Goal: Information Seeking & Learning: Compare options

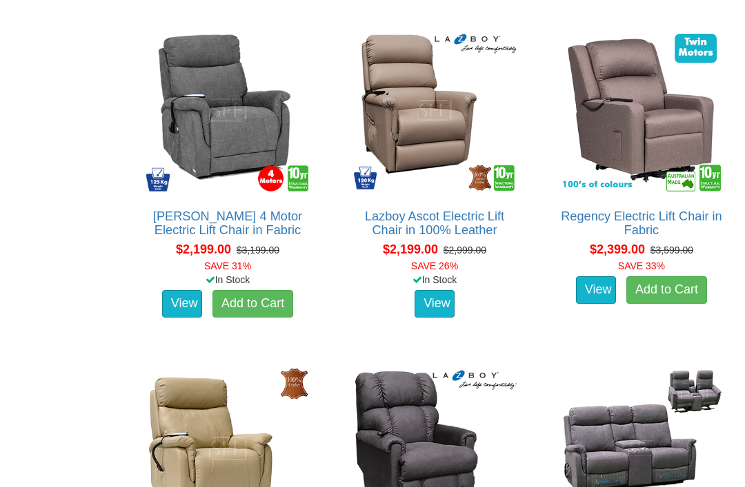
scroll to position [2211, 0]
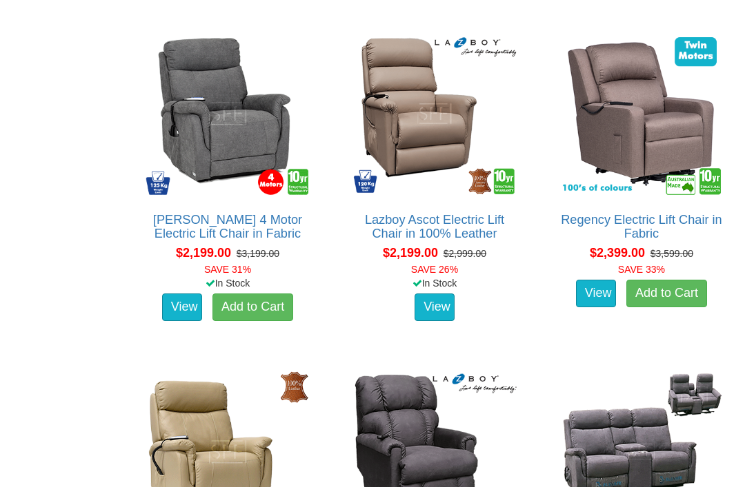
click at [646, 223] on link "Regency Electric Lift Chair in Fabric" at bounding box center [640, 227] width 161 height 28
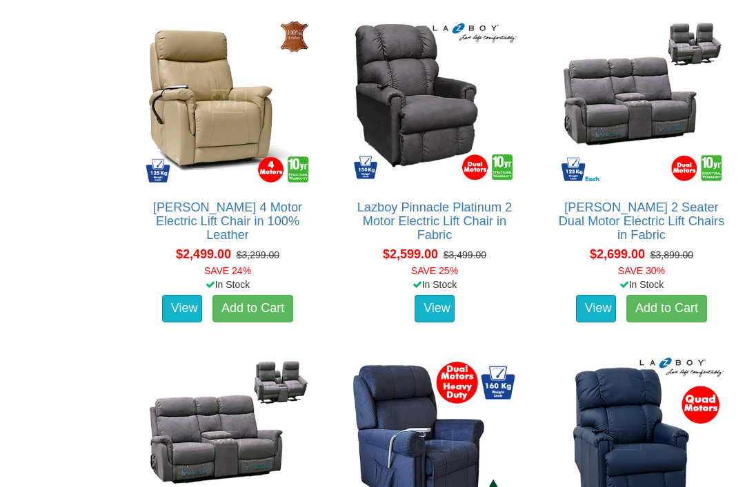
scroll to position [2562, 0]
click at [260, 205] on link "[PERSON_NAME] 4 Motor Electric Lift Chair in 100% Leather" at bounding box center [227, 221] width 149 height 41
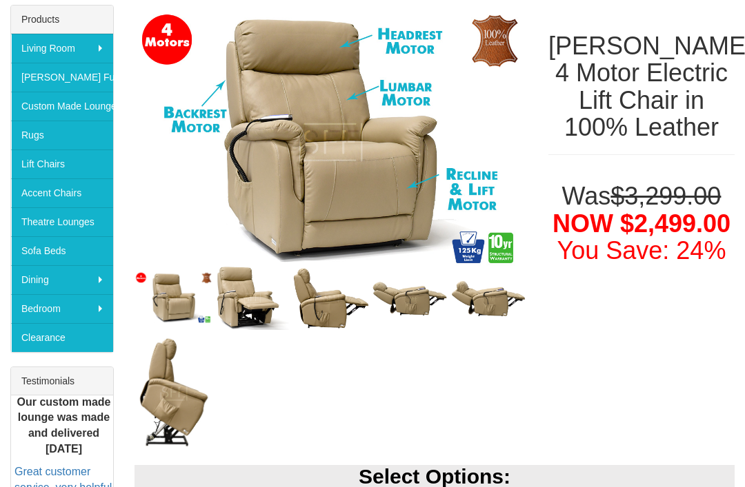
scroll to position [230, 0]
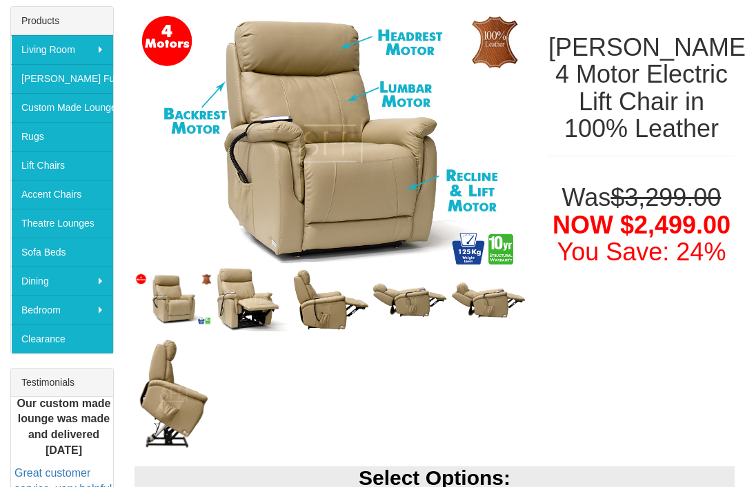
click at [192, 422] on img at bounding box center [173, 393] width 79 height 117
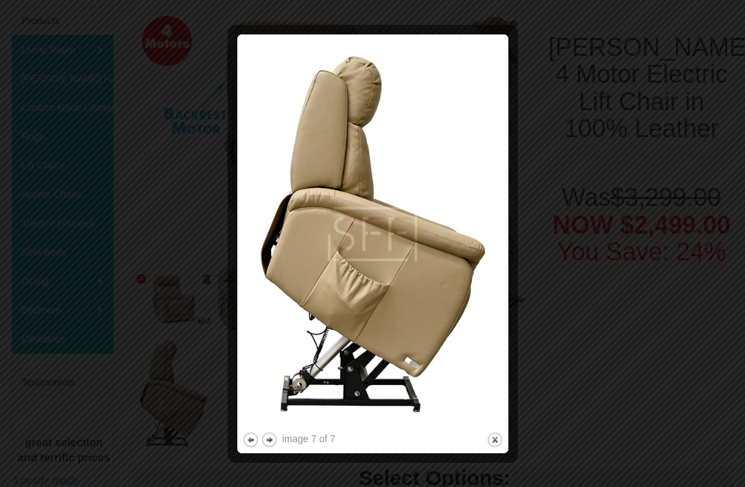
scroll to position [230, 0]
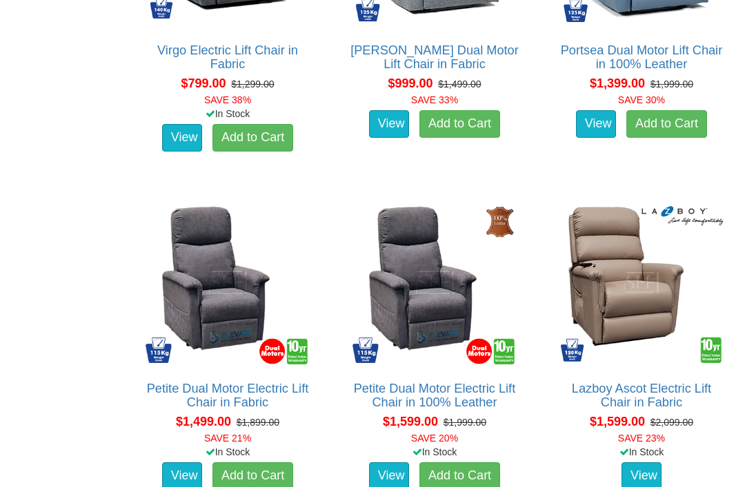
scroll to position [1027, 0]
click at [649, 308] on img at bounding box center [641, 282] width 171 height 171
click at [654, 306] on img at bounding box center [641, 282] width 171 height 171
click at [662, 393] on link "Lazboy Ascot Electric Lift Chair in Fabric" at bounding box center [640, 396] width 139 height 28
click at [698, 400] on h2 "Lazboy Ascot Electric Lift Chair in Fabric" at bounding box center [641, 396] width 171 height 28
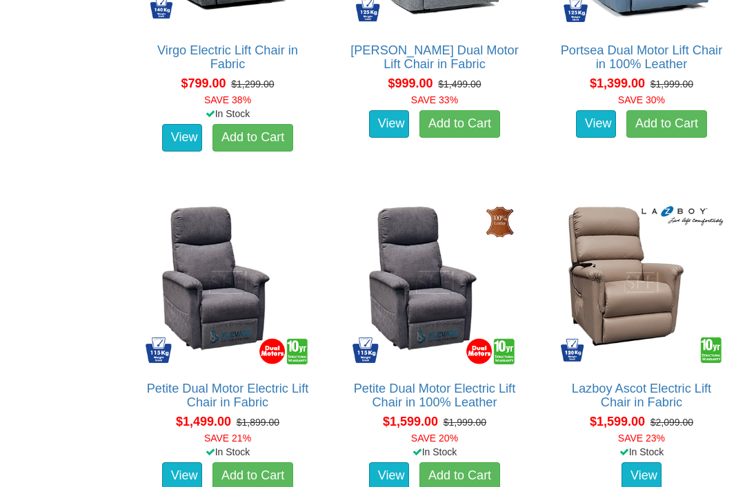
click at [651, 483] on link "View" at bounding box center [641, 477] width 40 height 28
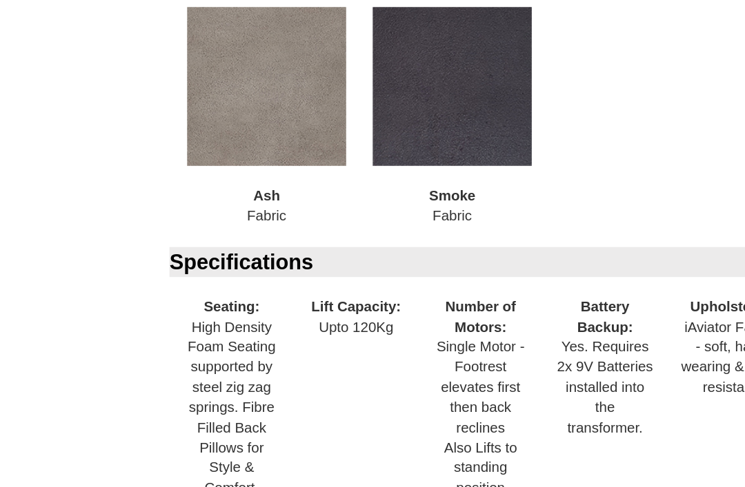
scroll to position [862, 0]
click at [484, 384] on div "Specifications Seating: High Density Foam Seating supported by steel zig zag sp…" at bounding box center [434, 379] width 600 height 228
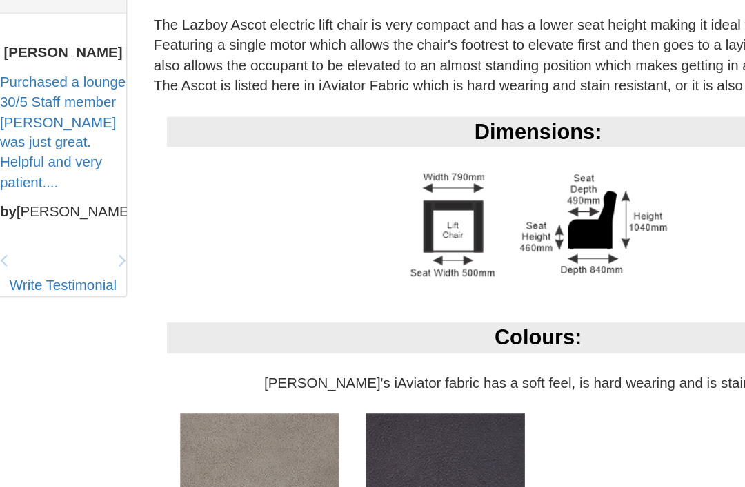
scroll to position [607, 0]
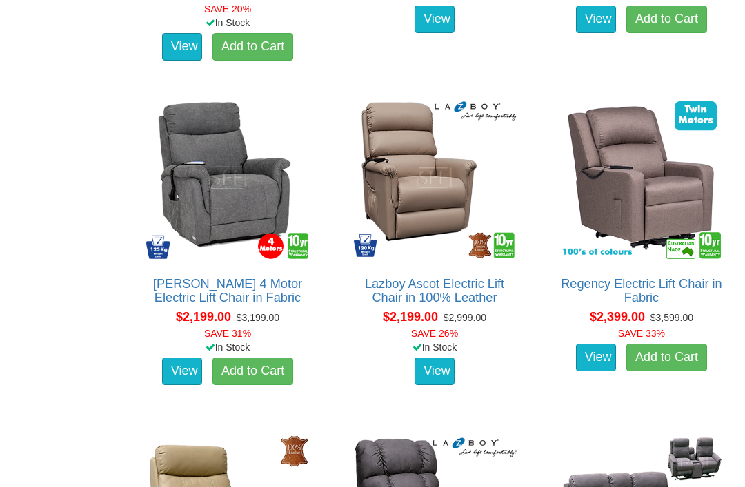
scroll to position [2147, 0]
click at [687, 201] on img at bounding box center [641, 177] width 171 height 171
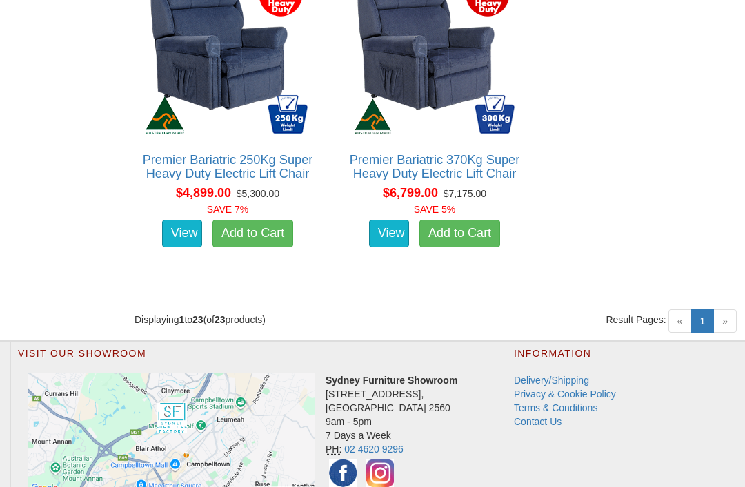
scroll to position [3288, 0]
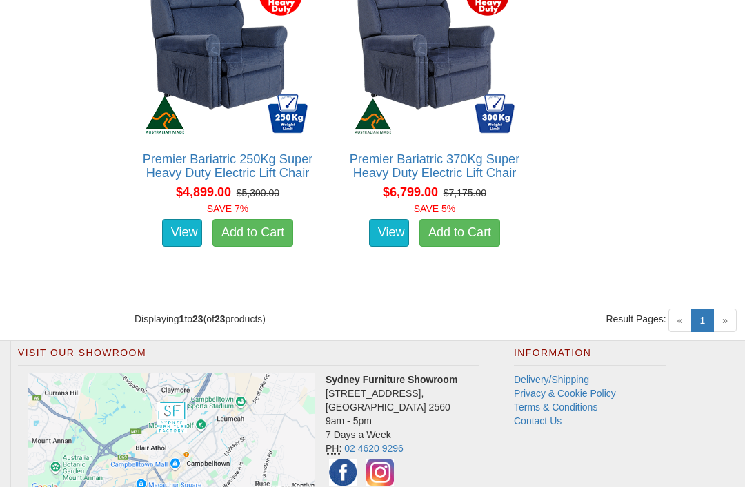
click at [711, 325] on link "1 (current)" at bounding box center [701, 320] width 23 height 23
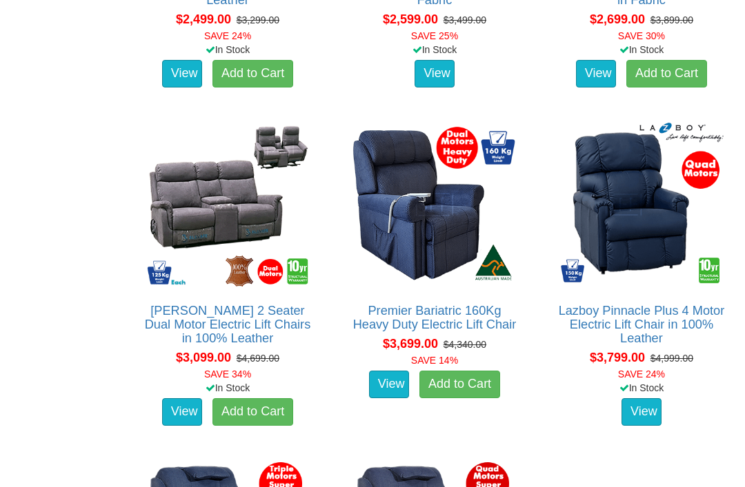
scroll to position [2795, 0]
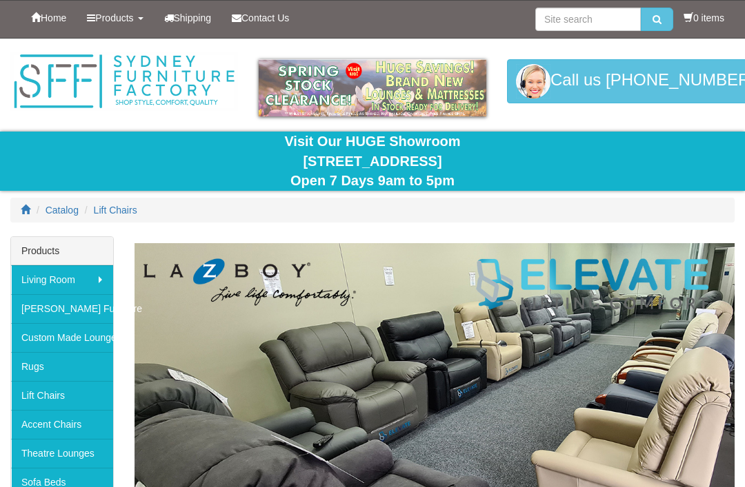
scroll to position [3332, 0]
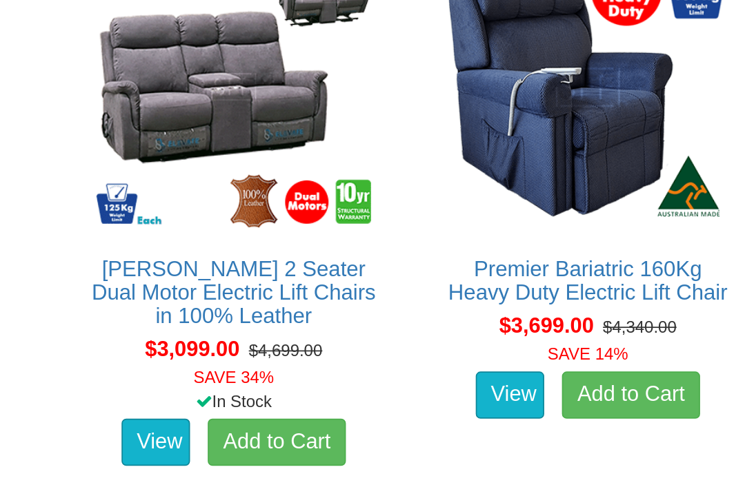
scroll to position [2951, 0]
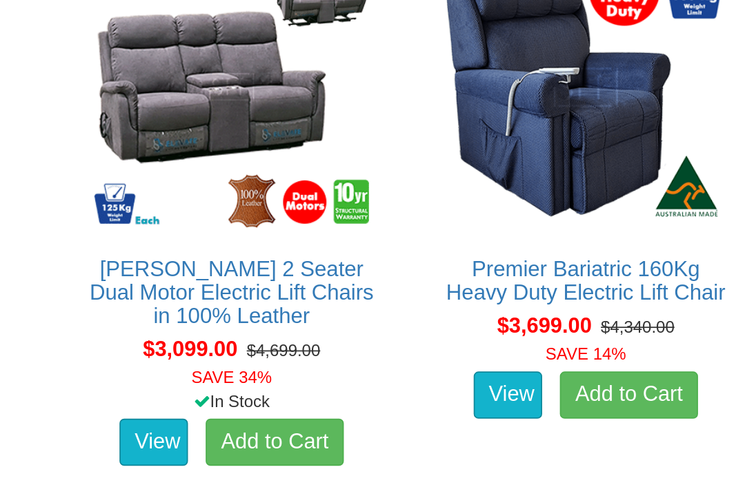
click at [142, 64] on img at bounding box center [227, 51] width 171 height 171
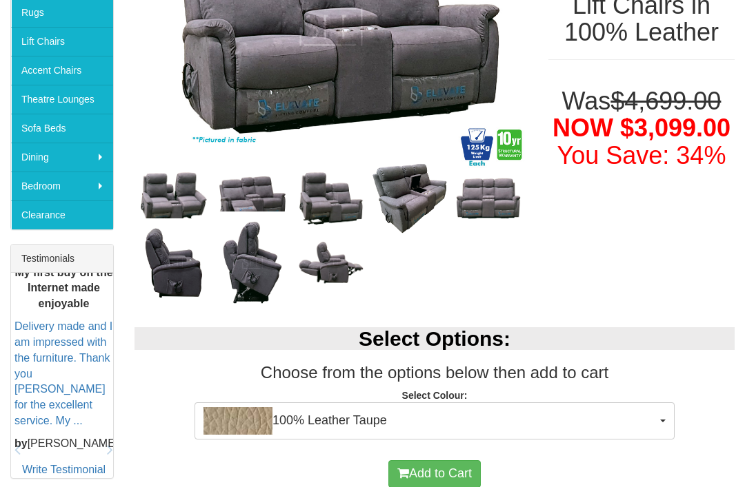
scroll to position [355, 0]
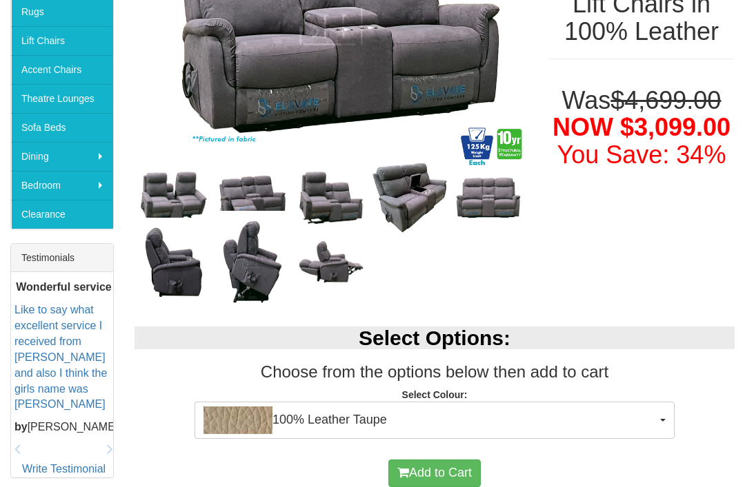
click at [626, 465] on div "Add to Cart" at bounding box center [434, 473] width 586 height 41
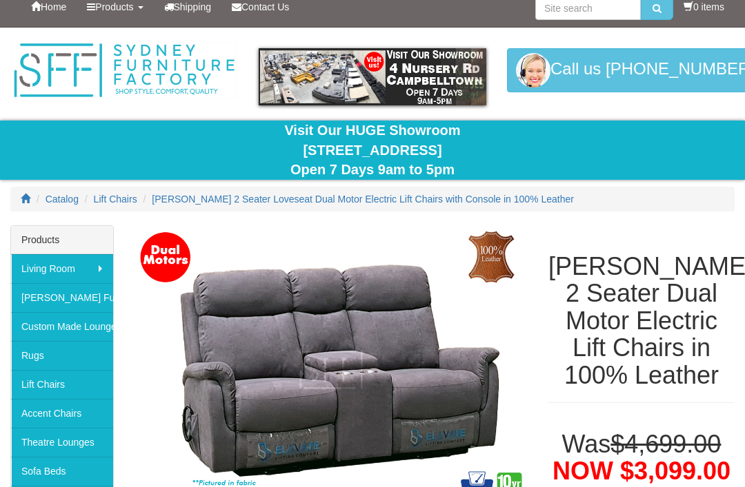
scroll to position [0, 0]
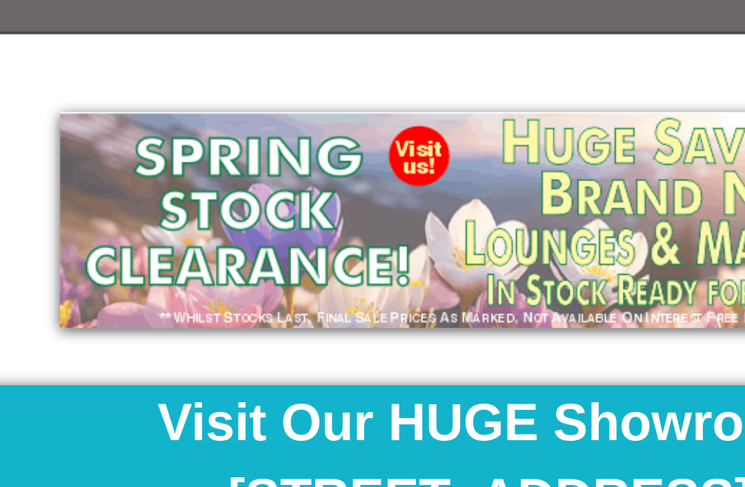
click at [259, 59] on img at bounding box center [372, 87] width 227 height 57
click at [259, 81] on img at bounding box center [372, 87] width 227 height 57
click at [248, 90] on div "Prev Next" at bounding box center [372, 87] width 248 height 71
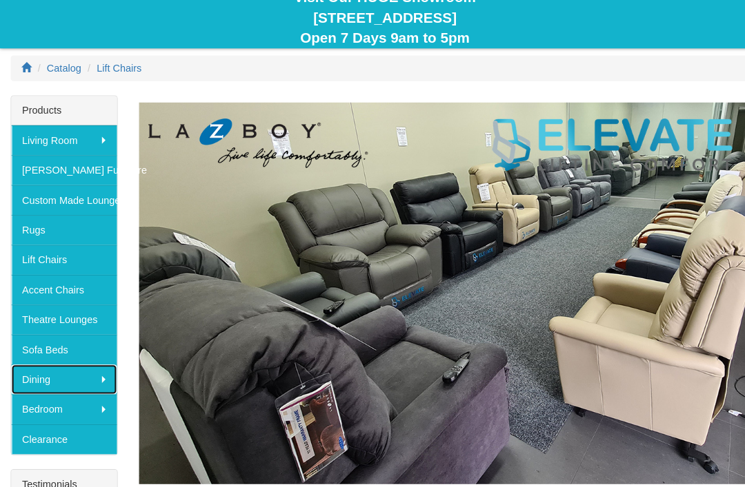
scroll to position [147, 0]
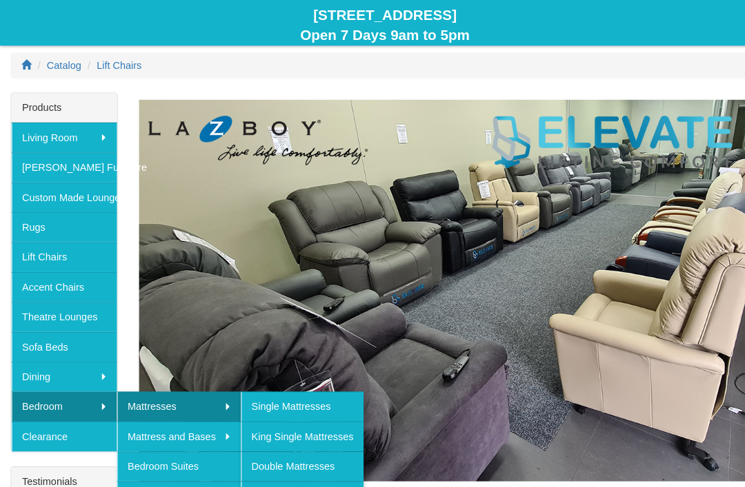
click at [78, 163] on link "[PERSON_NAME] Furniture" at bounding box center [62, 162] width 102 height 29
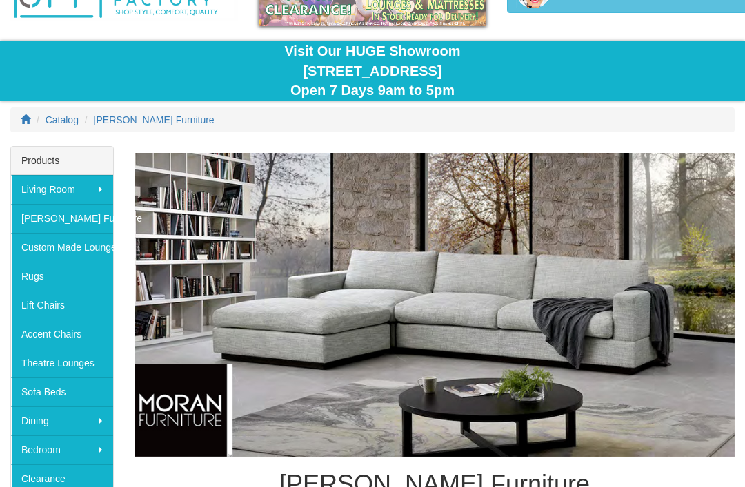
scroll to position [74, 0]
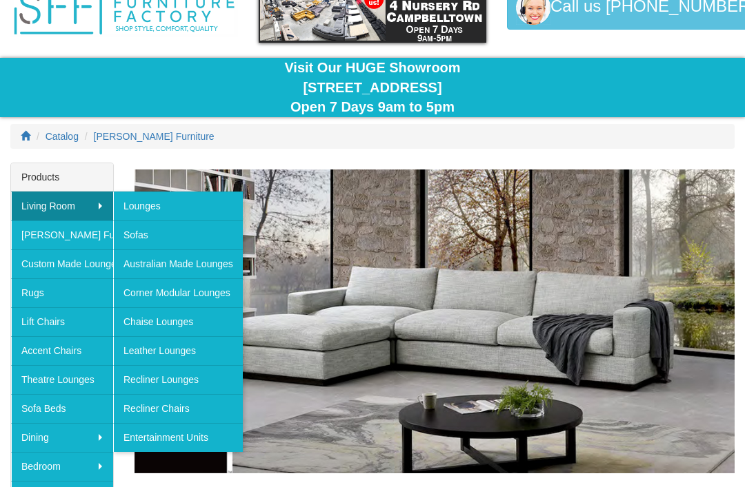
click at [171, 239] on link "Sofas" at bounding box center [178, 235] width 130 height 29
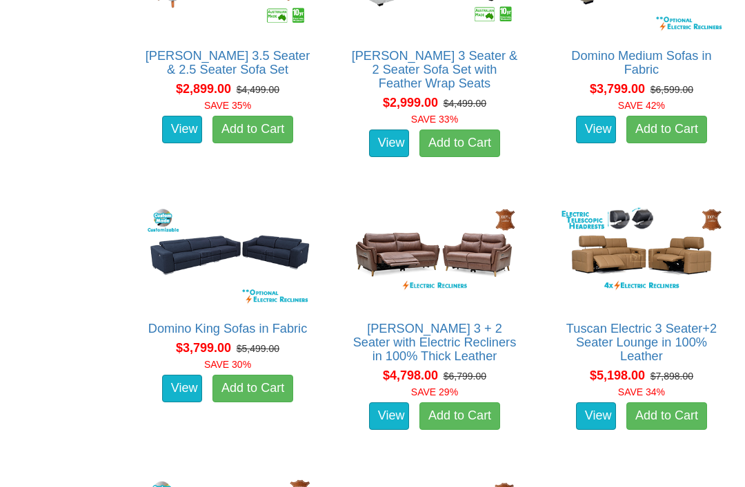
scroll to position [3107, 0]
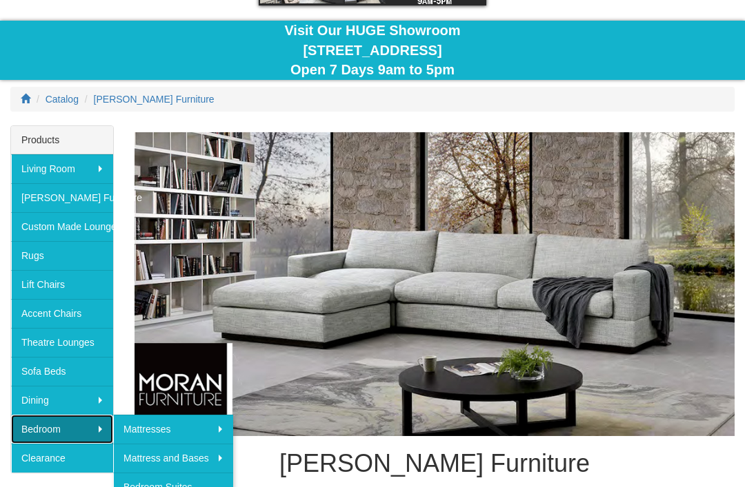
scroll to position [127, 0]
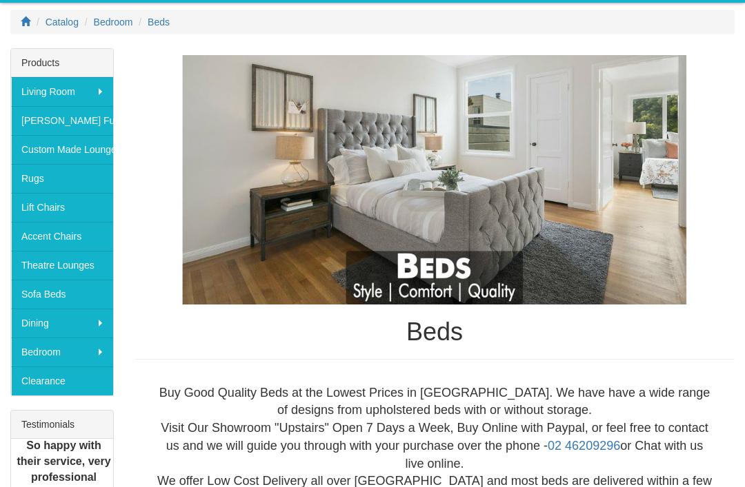
scroll to position [188, 0]
click at [79, 394] on link "Clearance" at bounding box center [62, 381] width 102 height 29
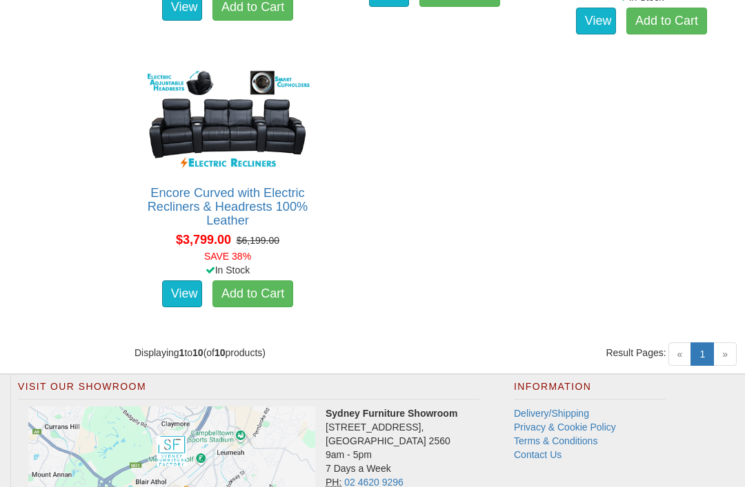
scroll to position [1295, 0]
click at [707, 364] on link "1 (current)" at bounding box center [701, 354] width 23 height 23
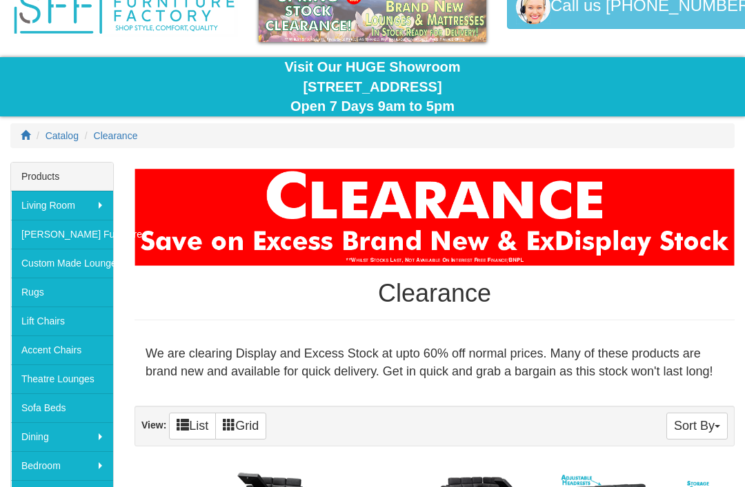
scroll to position [74, 0]
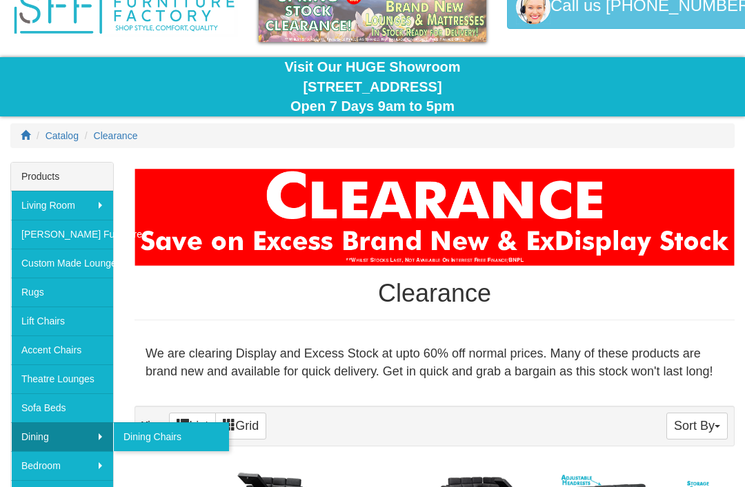
click at [103, 442] on link "Dining" at bounding box center [62, 437] width 102 height 29
click at [70, 445] on link "Dining" at bounding box center [62, 437] width 102 height 29
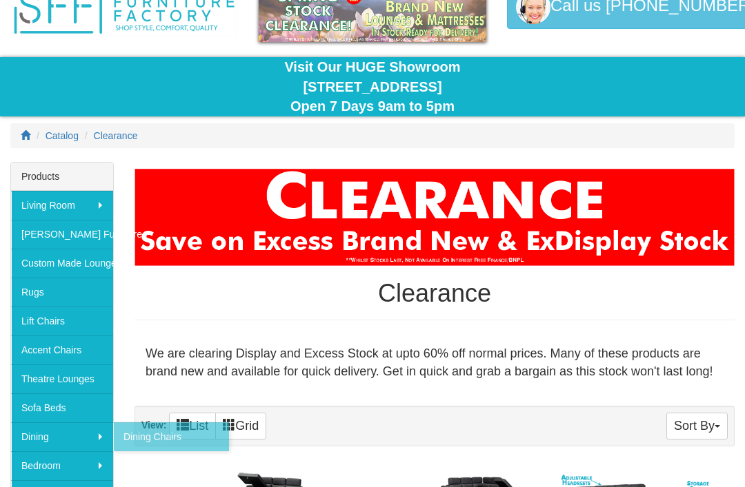
click at [83, 445] on link "Dining" at bounding box center [62, 437] width 102 height 29
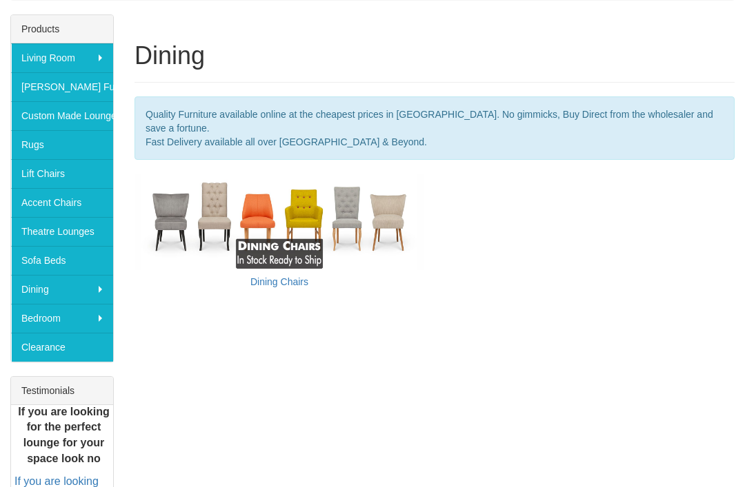
scroll to position [222, 0]
click at [321, 209] on img at bounding box center [279, 222] width 290 height 97
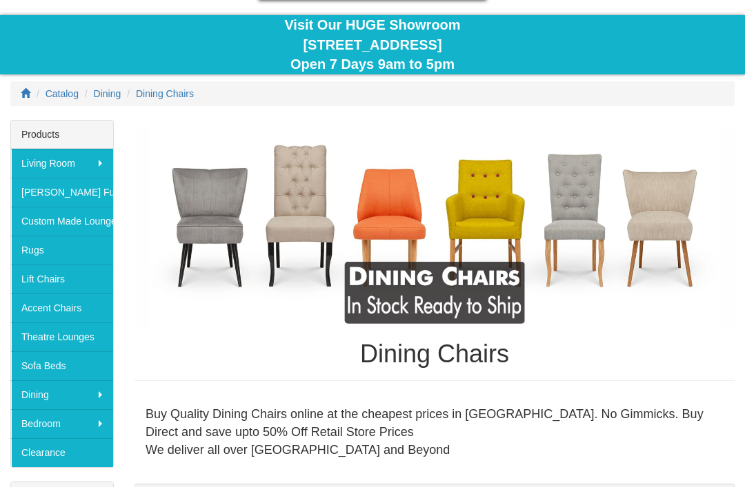
scroll to position [117, 0]
click at [73, 314] on link "Accent Chairs" at bounding box center [62, 308] width 102 height 29
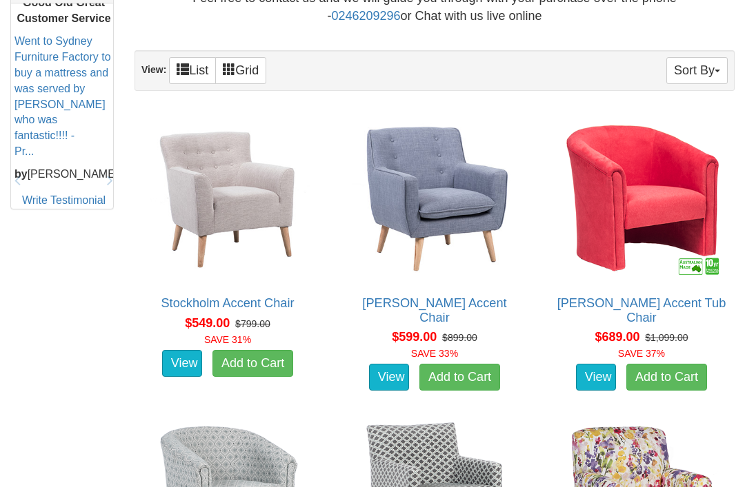
scroll to position [618, 0]
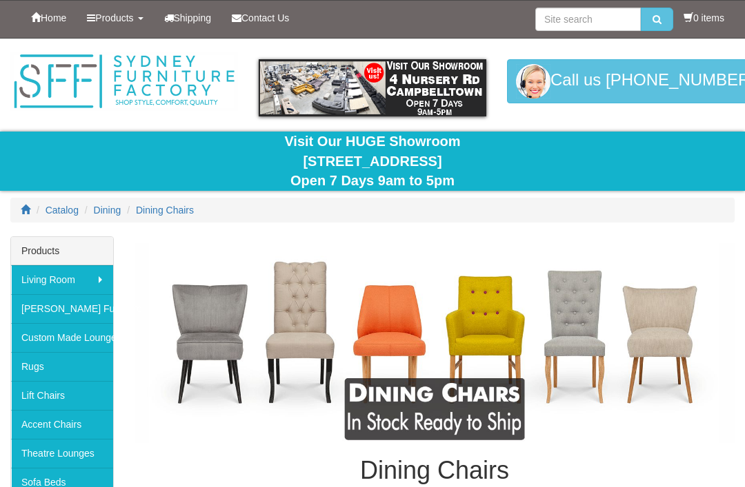
scroll to position [161, 0]
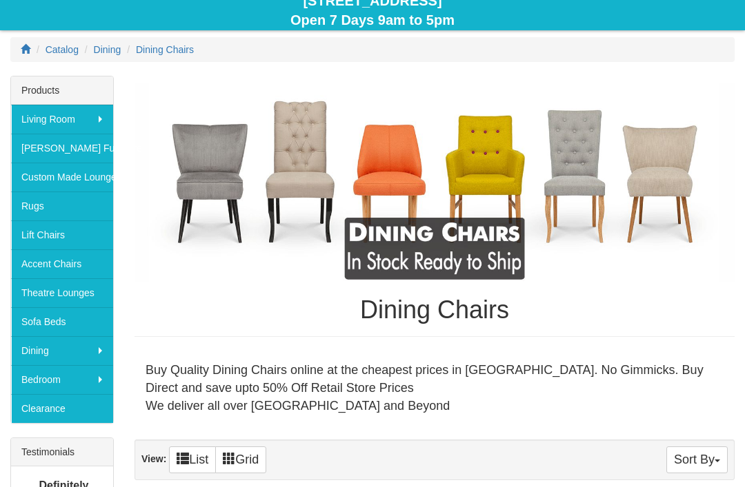
click at [81, 201] on link "Rugs" at bounding box center [62, 206] width 102 height 29
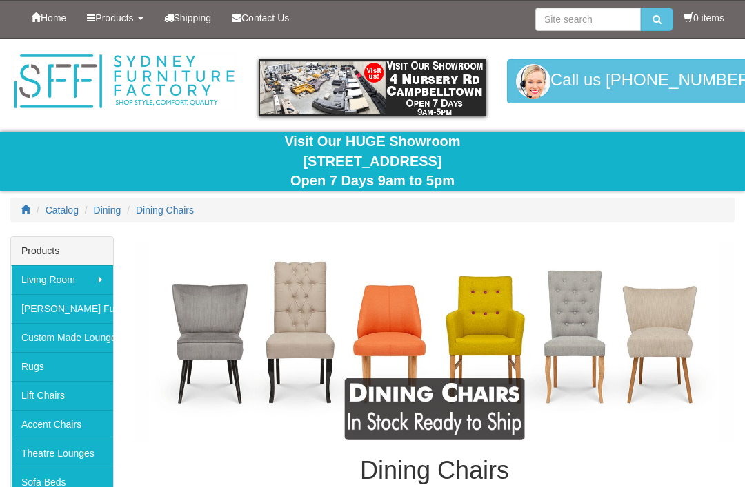
scroll to position [161, 0]
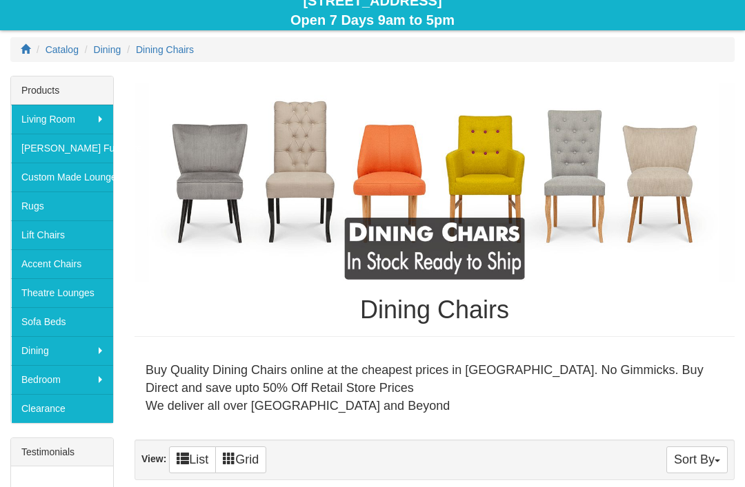
click at [81, 329] on link "Sofa Beds" at bounding box center [62, 321] width 102 height 29
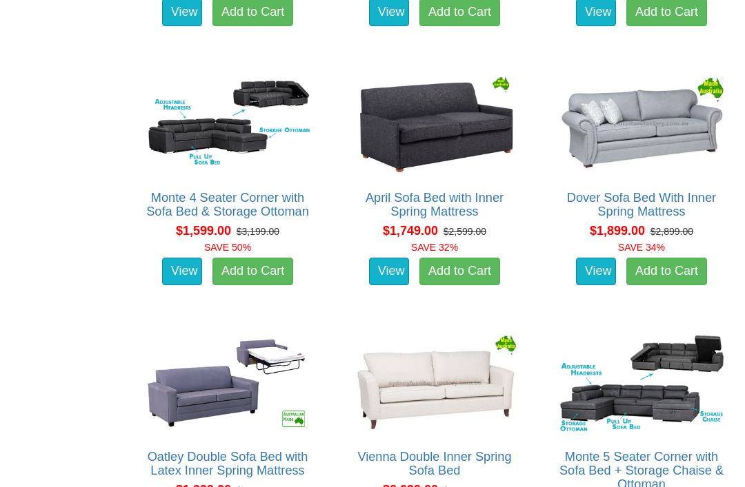
scroll to position [1077, 0]
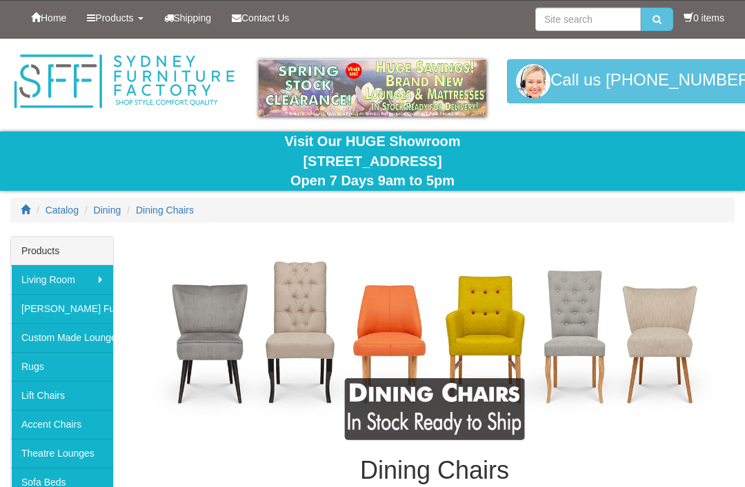
scroll to position [161, 0]
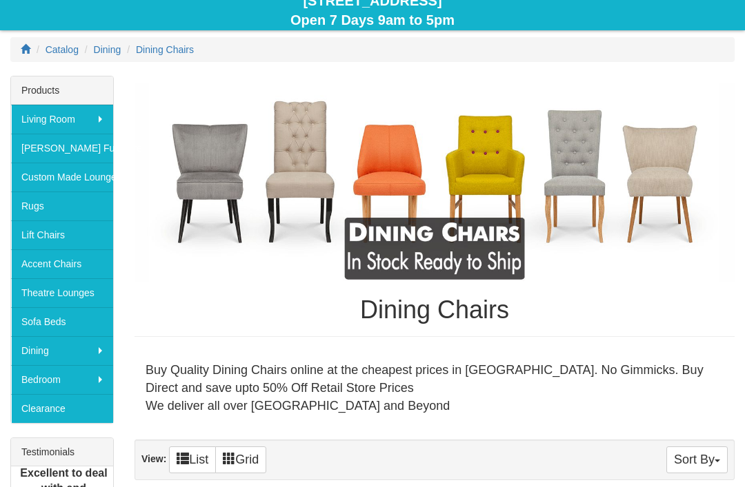
click at [80, 244] on link "Lift Chairs" at bounding box center [62, 235] width 102 height 29
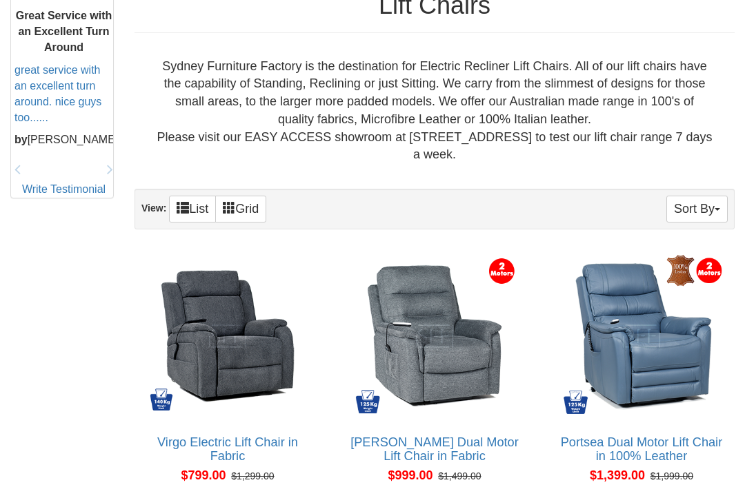
scroll to position [636, 0]
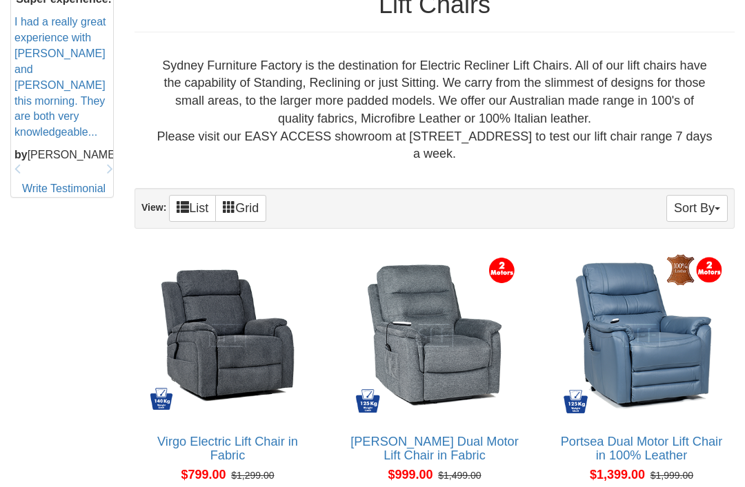
click at [718, 207] on button "Sort By" at bounding box center [696, 208] width 61 height 27
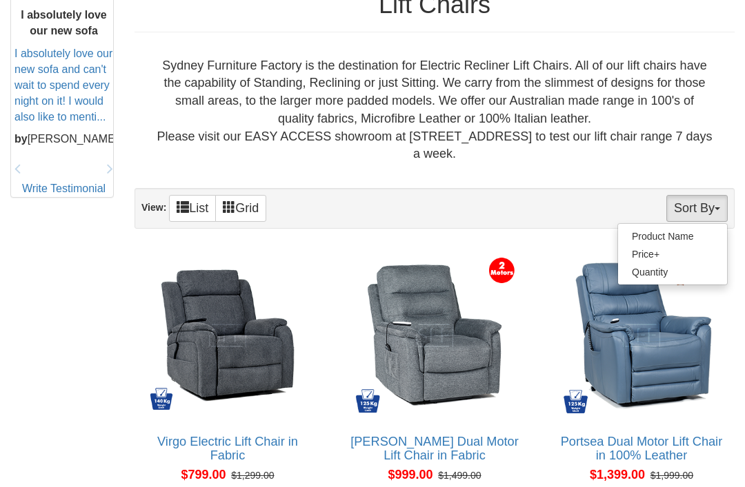
click at [191, 212] on div at bounding box center [372, 243] width 745 height 487
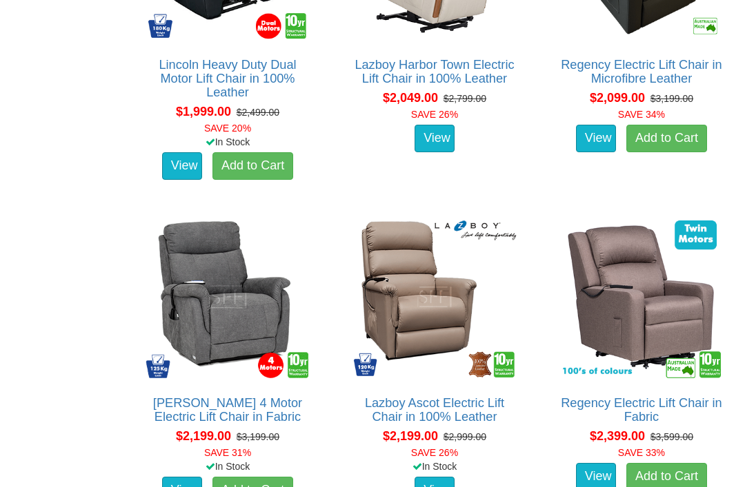
scroll to position [2029, 0]
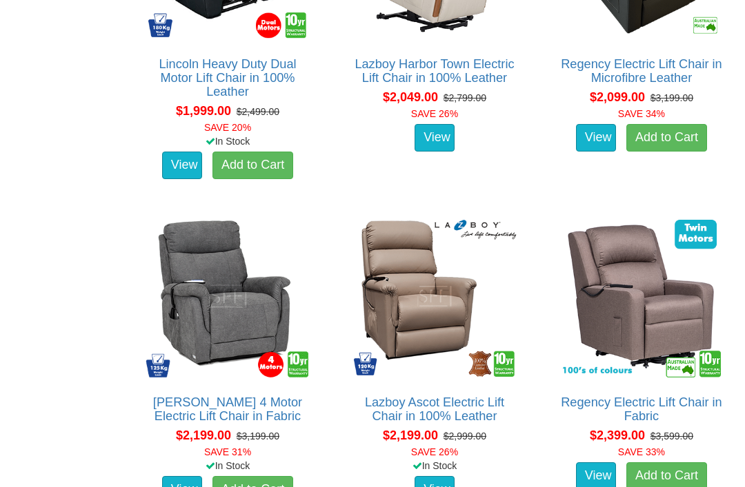
click at [674, 338] on img at bounding box center [641, 296] width 171 height 171
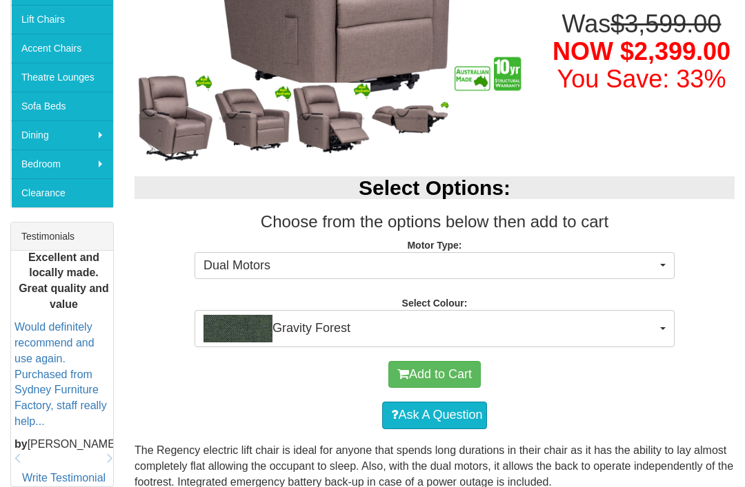
scroll to position [376, 0]
click at [238, 340] on img "button" at bounding box center [237, 329] width 69 height 28
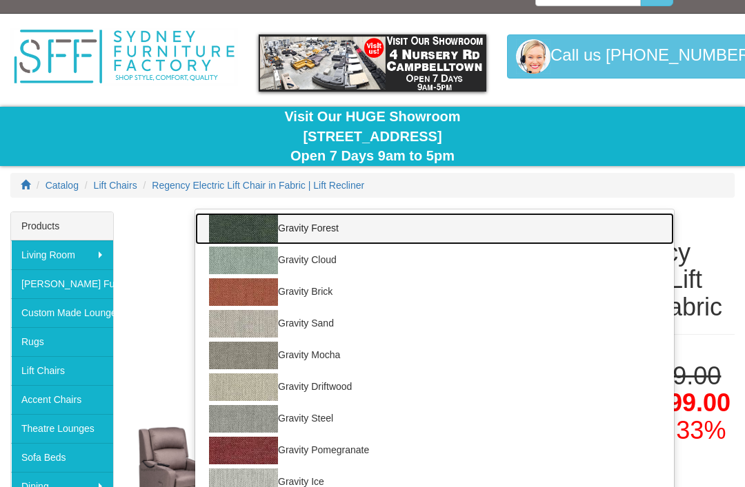
scroll to position [0, 0]
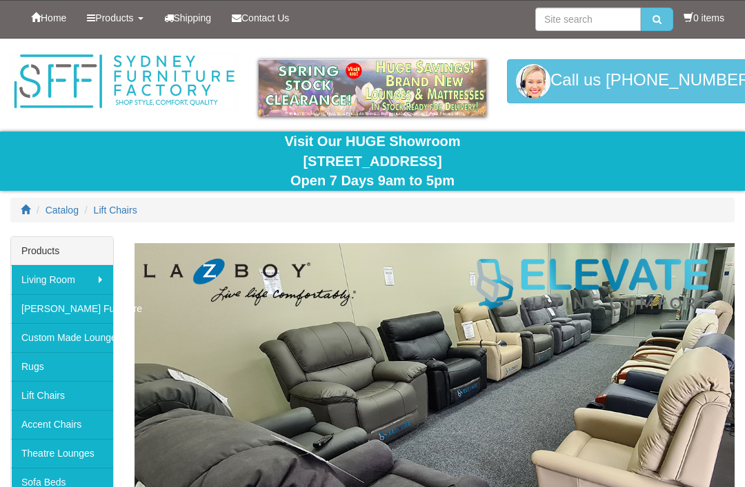
scroll to position [2073, 0]
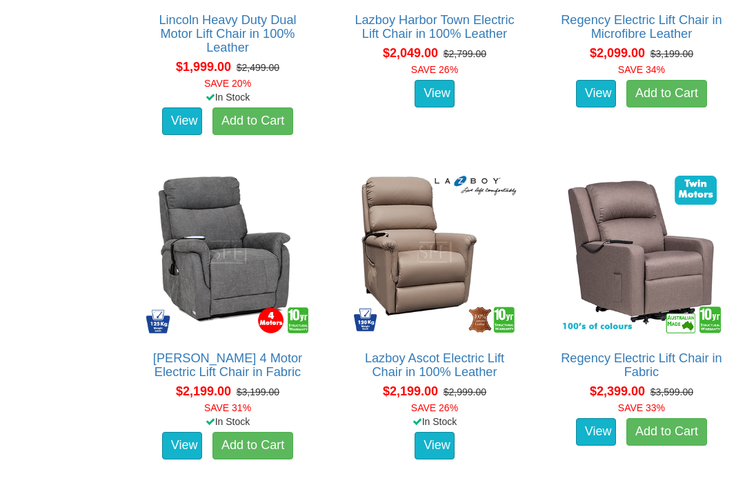
click at [274, 359] on link "[PERSON_NAME] 4 Motor Electric Lift Chair in Fabric" at bounding box center [227, 366] width 149 height 28
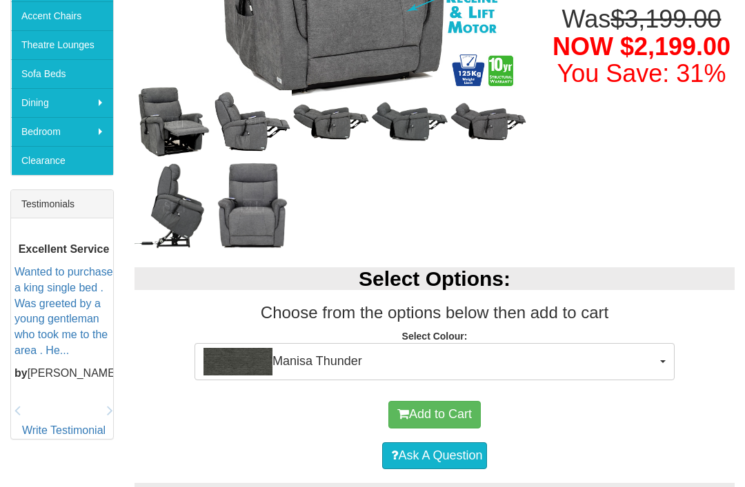
scroll to position [409, 0]
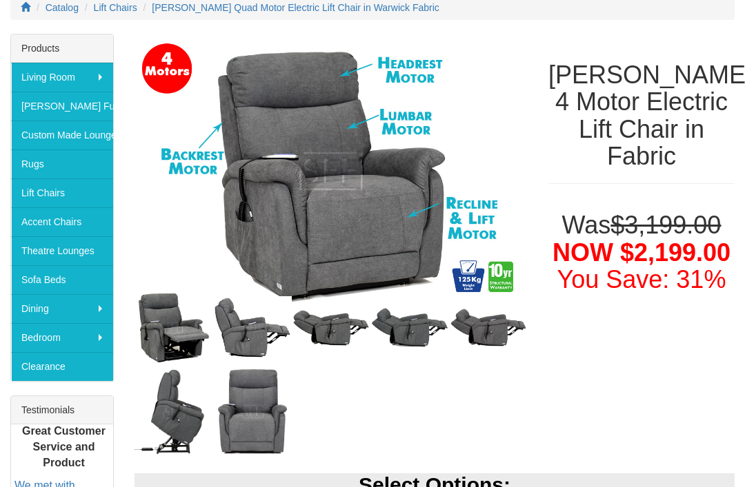
click at [505, 333] on img at bounding box center [488, 328] width 79 height 41
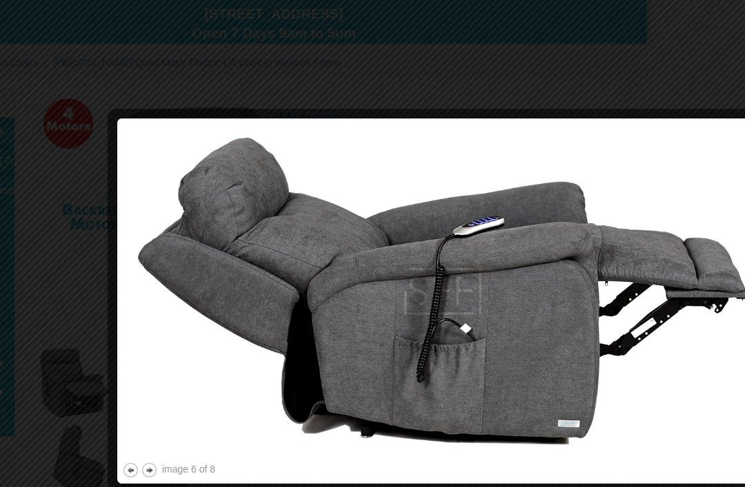
scroll to position [148, 0]
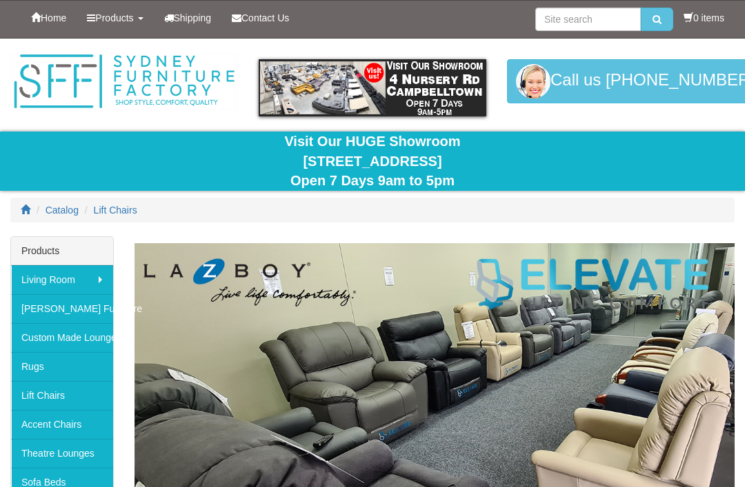
scroll to position [2073, 0]
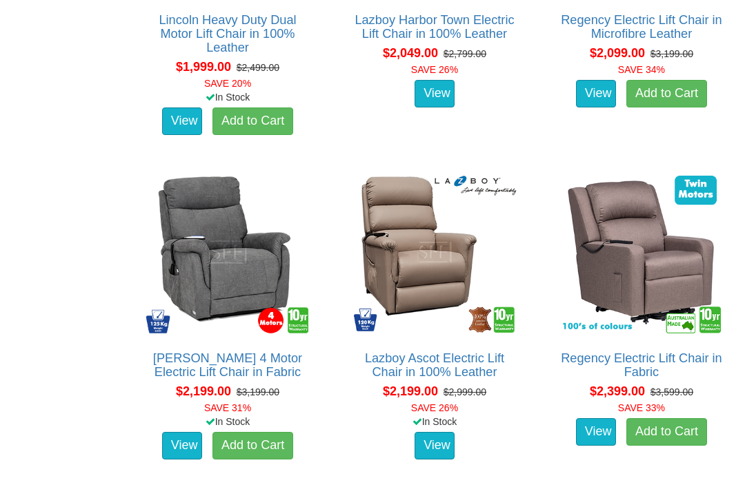
click at [270, 361] on link "[PERSON_NAME] 4 Motor Electric Lift Chair in Fabric" at bounding box center [227, 366] width 149 height 28
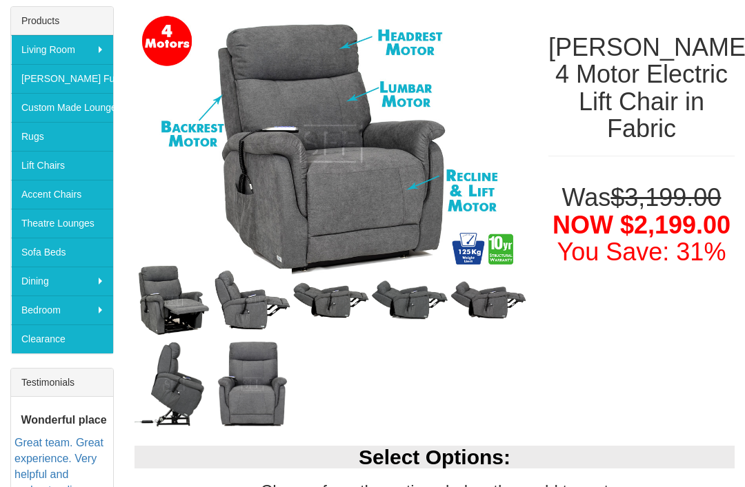
scroll to position [231, 0]
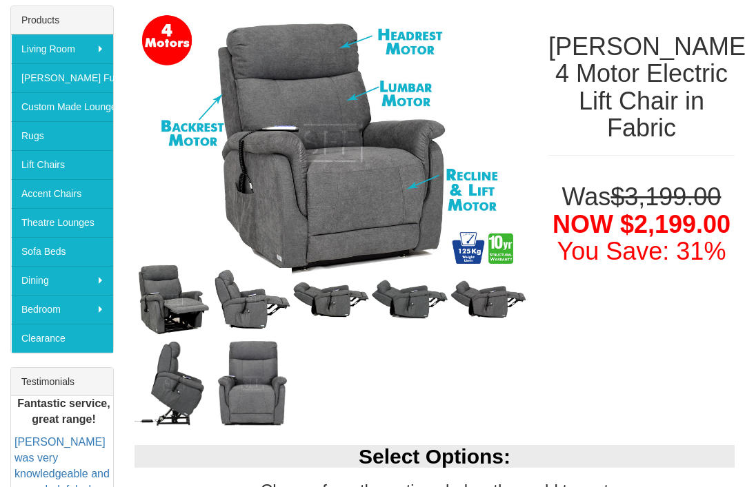
click at [193, 326] on img at bounding box center [173, 299] width 79 height 77
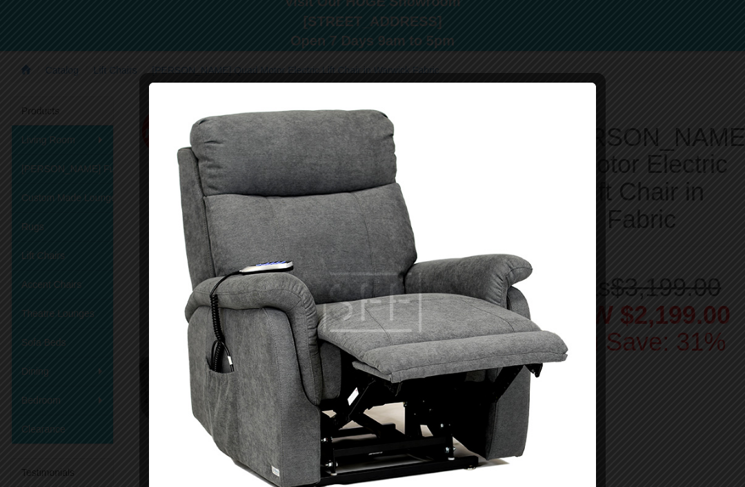
scroll to position [139, 0]
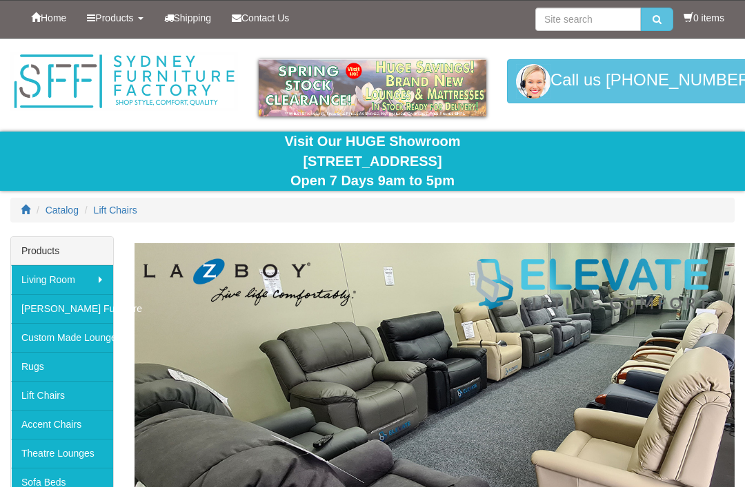
scroll to position [2073, 0]
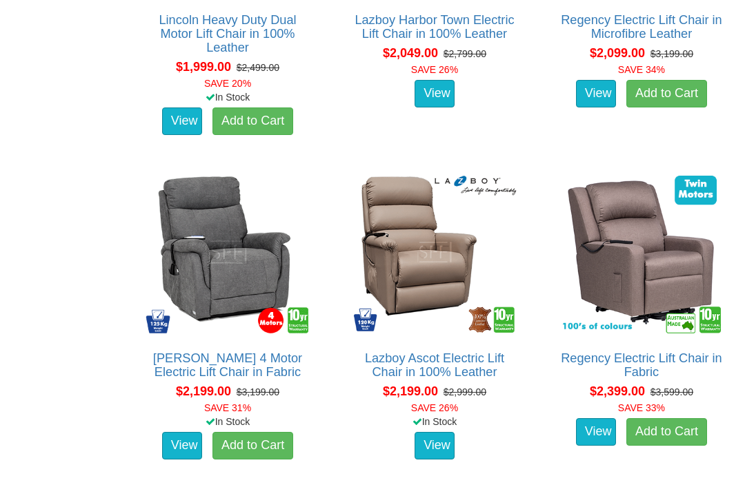
click at [250, 272] on img at bounding box center [227, 252] width 171 height 171
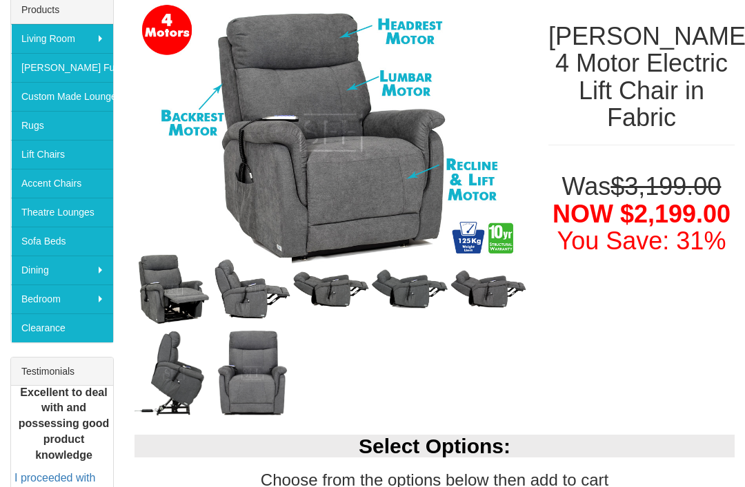
scroll to position [241, 0]
